Goal: Find specific page/section: Find specific page/section

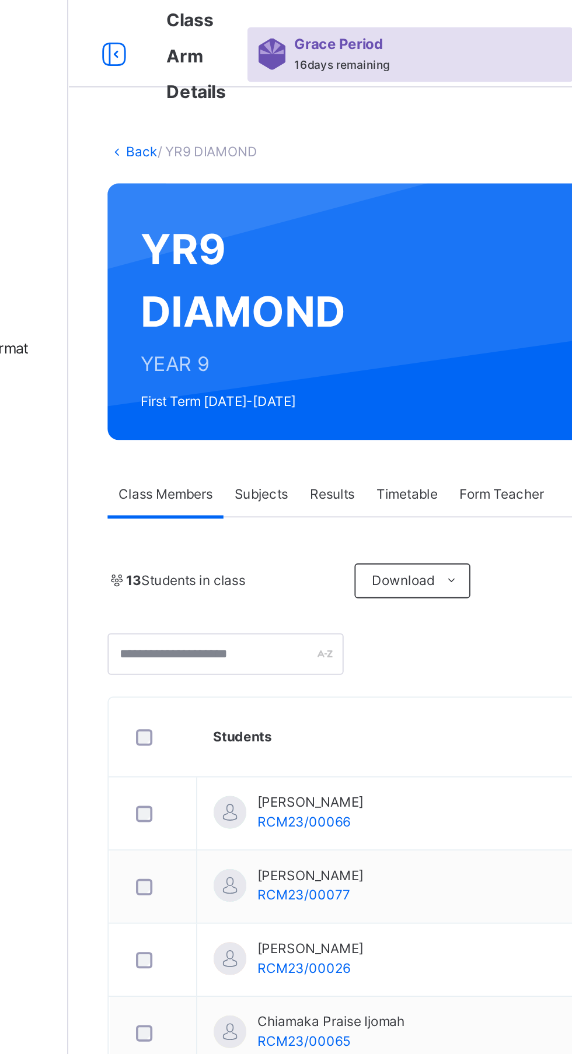
click at [160, 28] on icon at bounding box center [165, 29] width 20 height 21
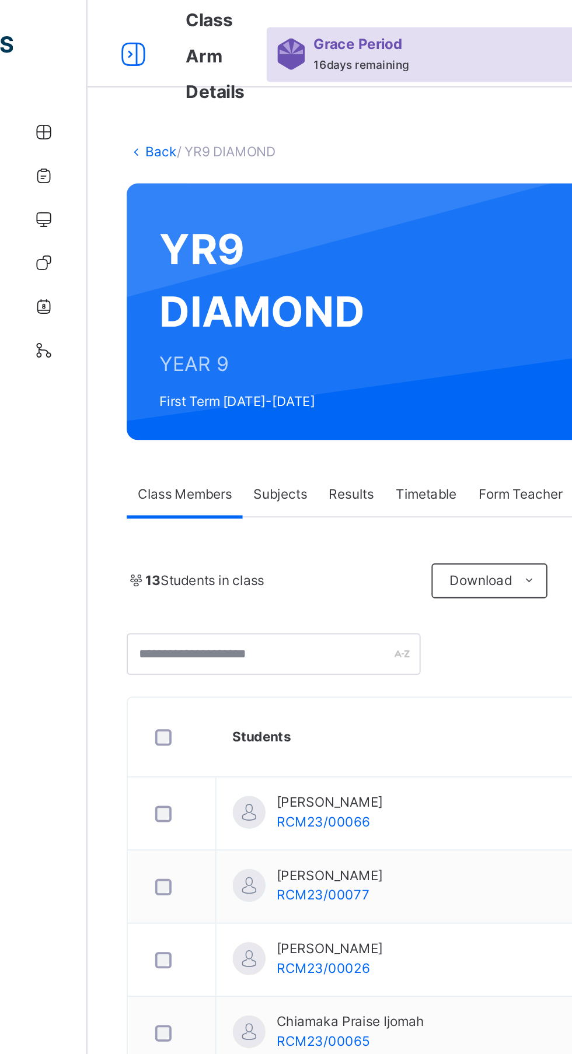
click at [74, 34] on icon at bounding box center [71, 29] width 20 height 21
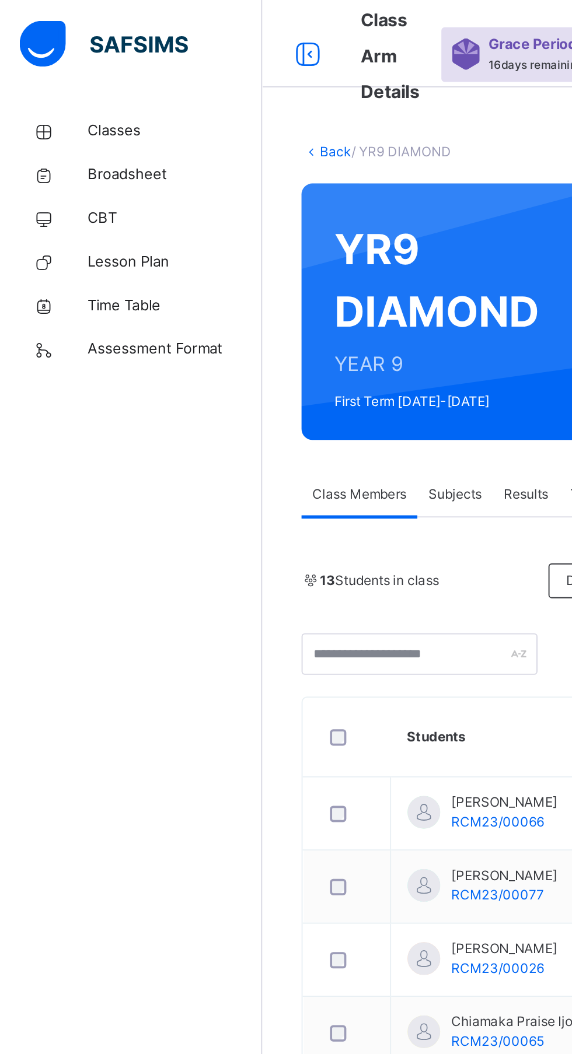
click at [72, 141] on span "Lesson Plan" at bounding box center [93, 140] width 93 height 12
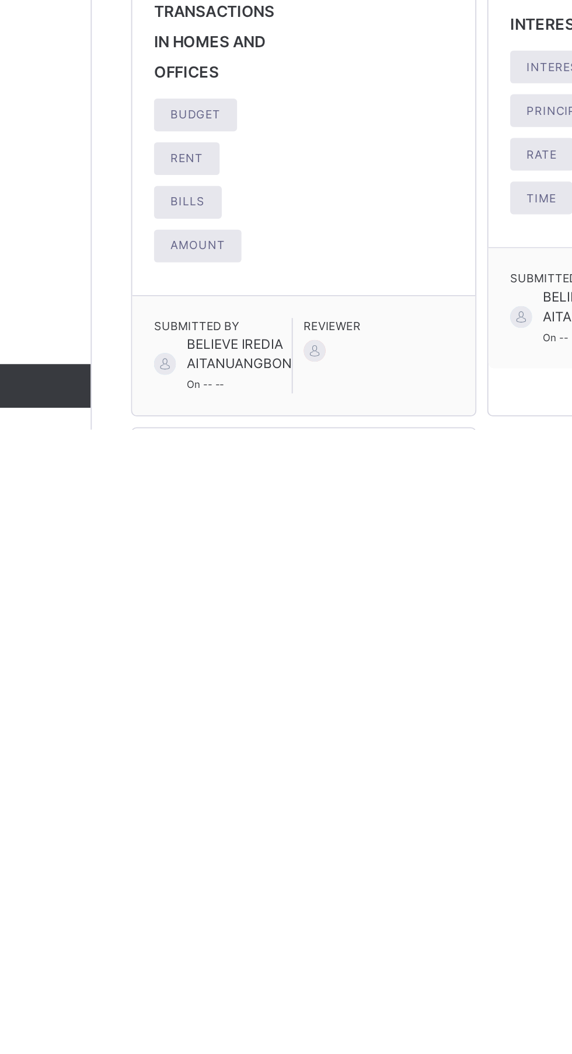
scroll to position [288, 0]
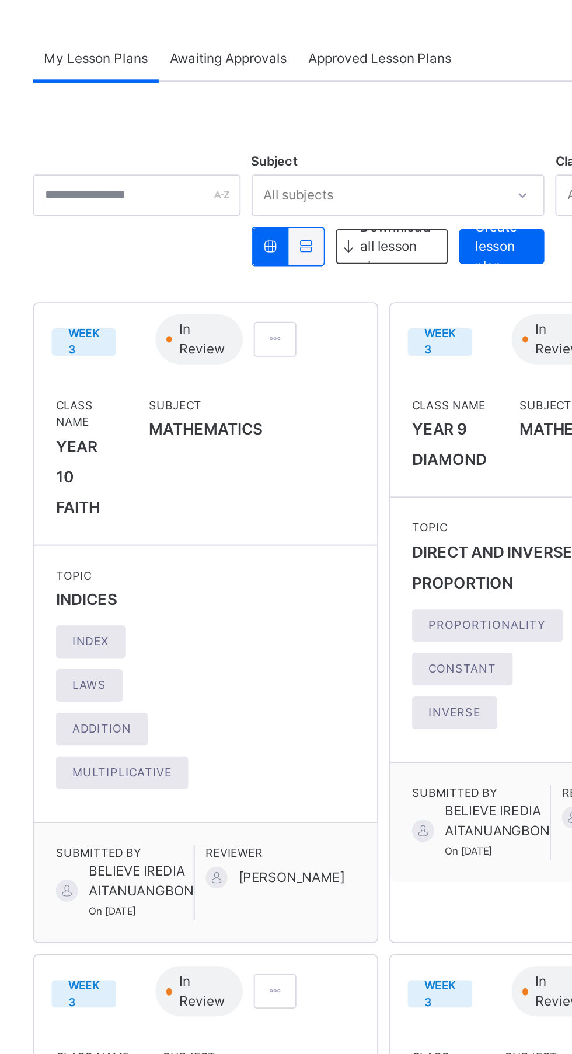
scroll to position [0, 0]
